Goal: Browse casually: Explore the website without a specific task or goal

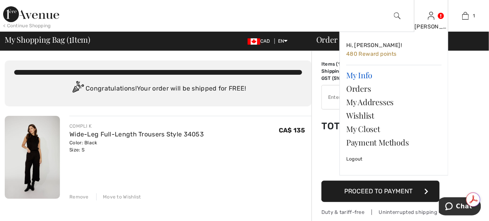
click at [366, 77] on link "My Info" at bounding box center [395, 74] width 96 height 13
click at [363, 71] on link "My Info" at bounding box center [395, 74] width 96 height 13
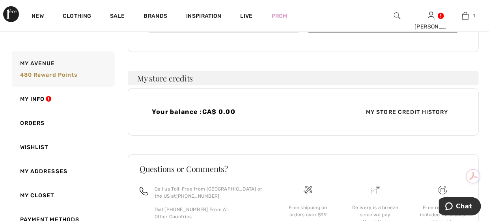
scroll to position [113, 0]
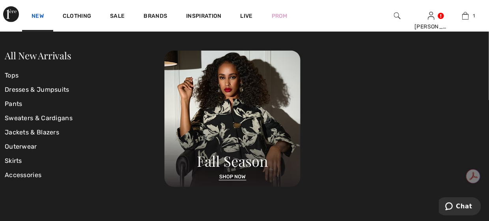
click at [41, 16] on link "New" at bounding box center [38, 17] width 12 height 8
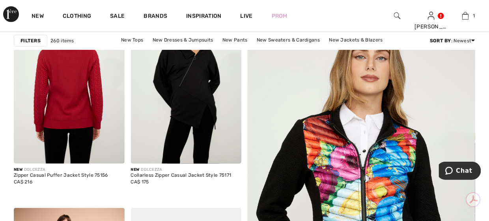
scroll to position [118, 0]
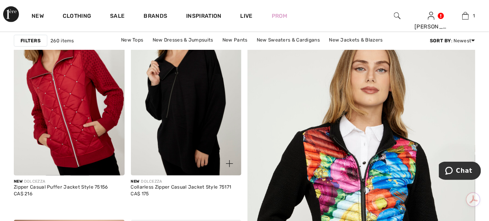
click at [208, 128] on img at bounding box center [186, 92] width 111 height 166
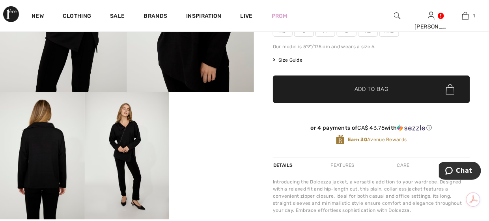
scroll to position [158, 0]
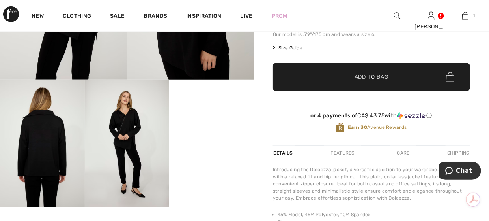
click at [214, 122] on video "Your browser does not support the video tag." at bounding box center [211, 101] width 85 height 42
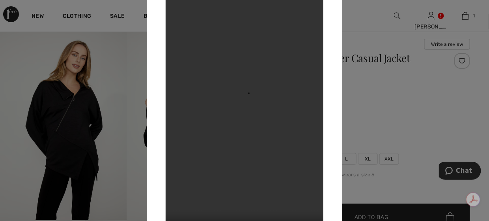
scroll to position [0, 0]
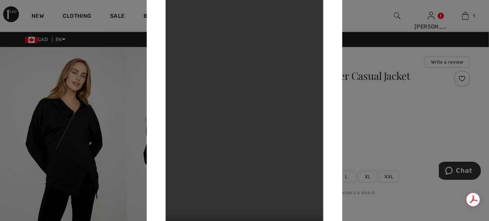
click at [436, 22] on div at bounding box center [244, 110] width 489 height 221
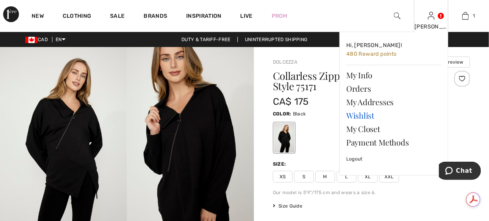
click at [368, 119] on link "Wishlist" at bounding box center [395, 115] width 96 height 13
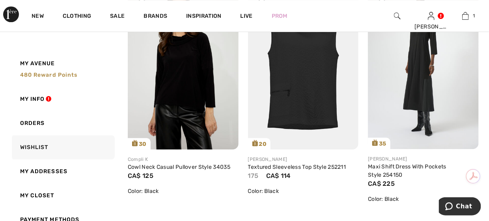
scroll to position [671, 0]
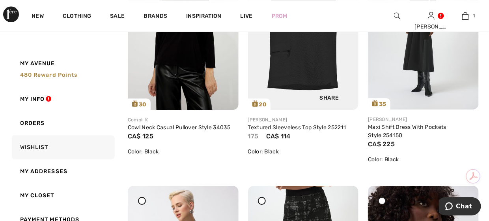
click at [297, 52] on img at bounding box center [303, 27] width 111 height 166
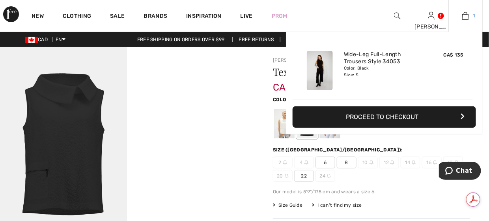
click at [465, 14] on img at bounding box center [466, 15] width 7 height 9
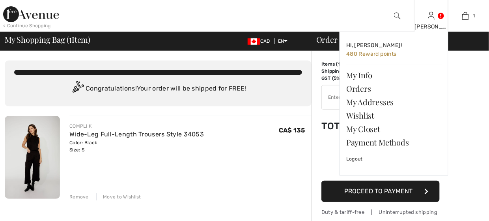
click at [435, 18] on div "[PERSON_NAME] Hi, [PERSON_NAME]! 480 Reward points My Info Orders My Addresses …" at bounding box center [431, 16] width 34 height 32
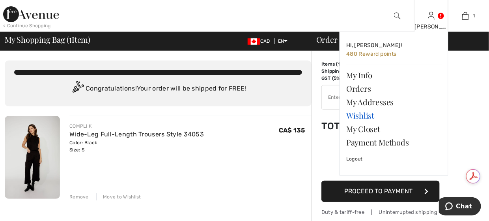
click at [362, 113] on link "Wishlist" at bounding box center [395, 115] width 96 height 13
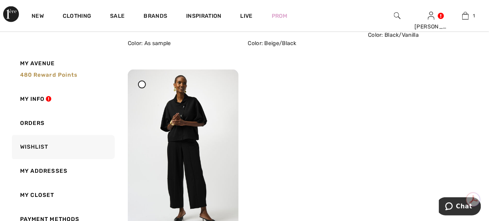
scroll to position [1342, 0]
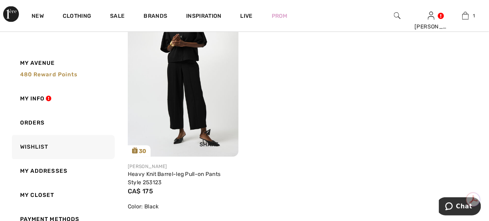
click at [165, 97] on img at bounding box center [183, 74] width 111 height 166
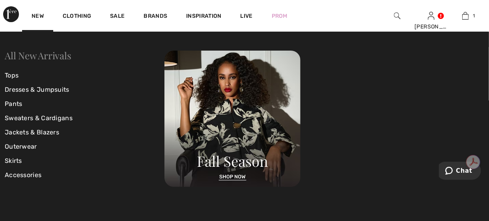
click at [39, 58] on link "All New Arrivals" at bounding box center [38, 55] width 66 height 13
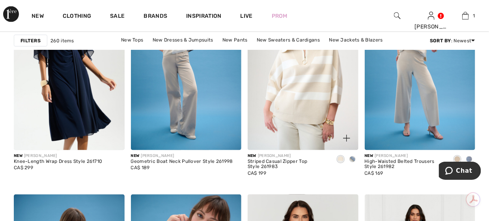
scroll to position [1263, 0]
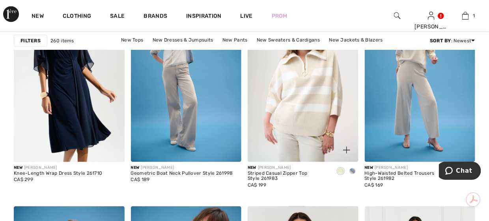
click at [323, 88] on img at bounding box center [303, 79] width 111 height 166
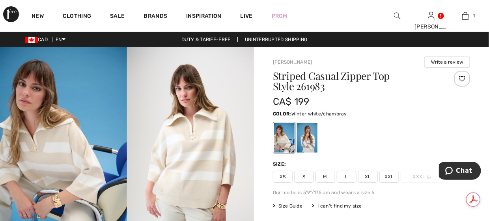
click at [304, 125] on div at bounding box center [307, 138] width 21 height 30
